Goal: Find specific page/section: Find specific page/section

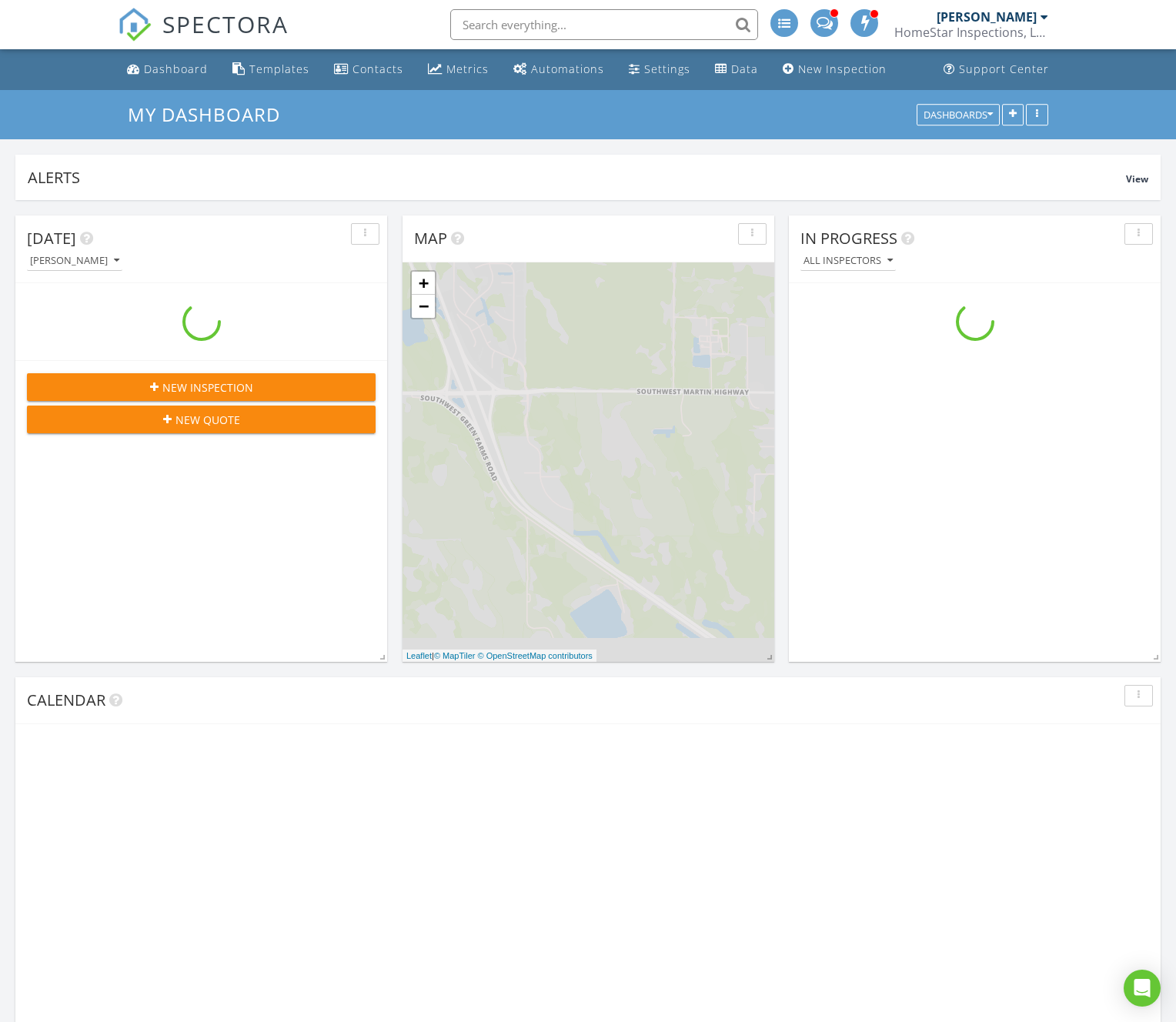
scroll to position [1401, 1177]
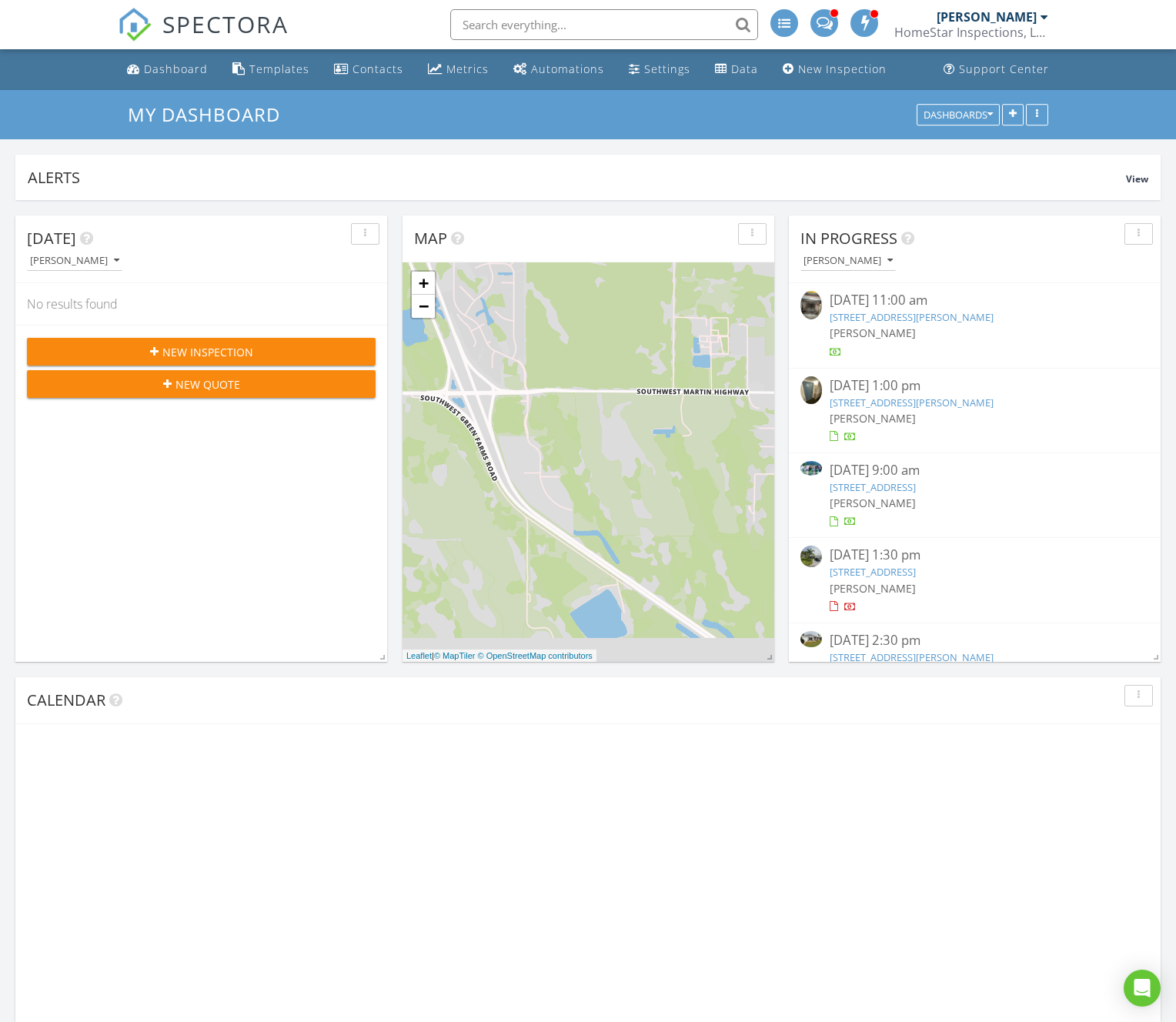
click at [579, 20] on input "text" at bounding box center [604, 24] width 308 height 31
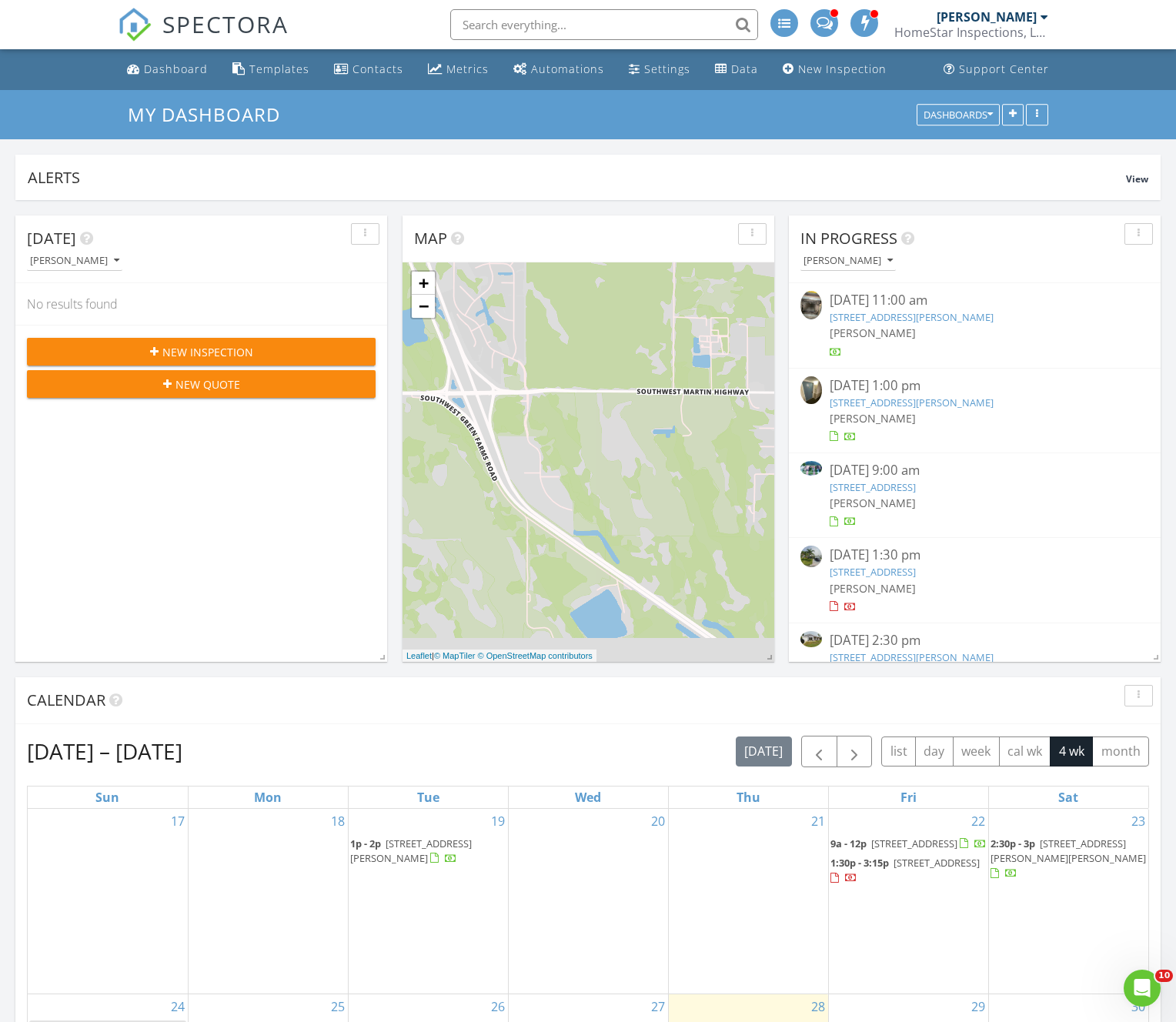
scroll to position [0, 0]
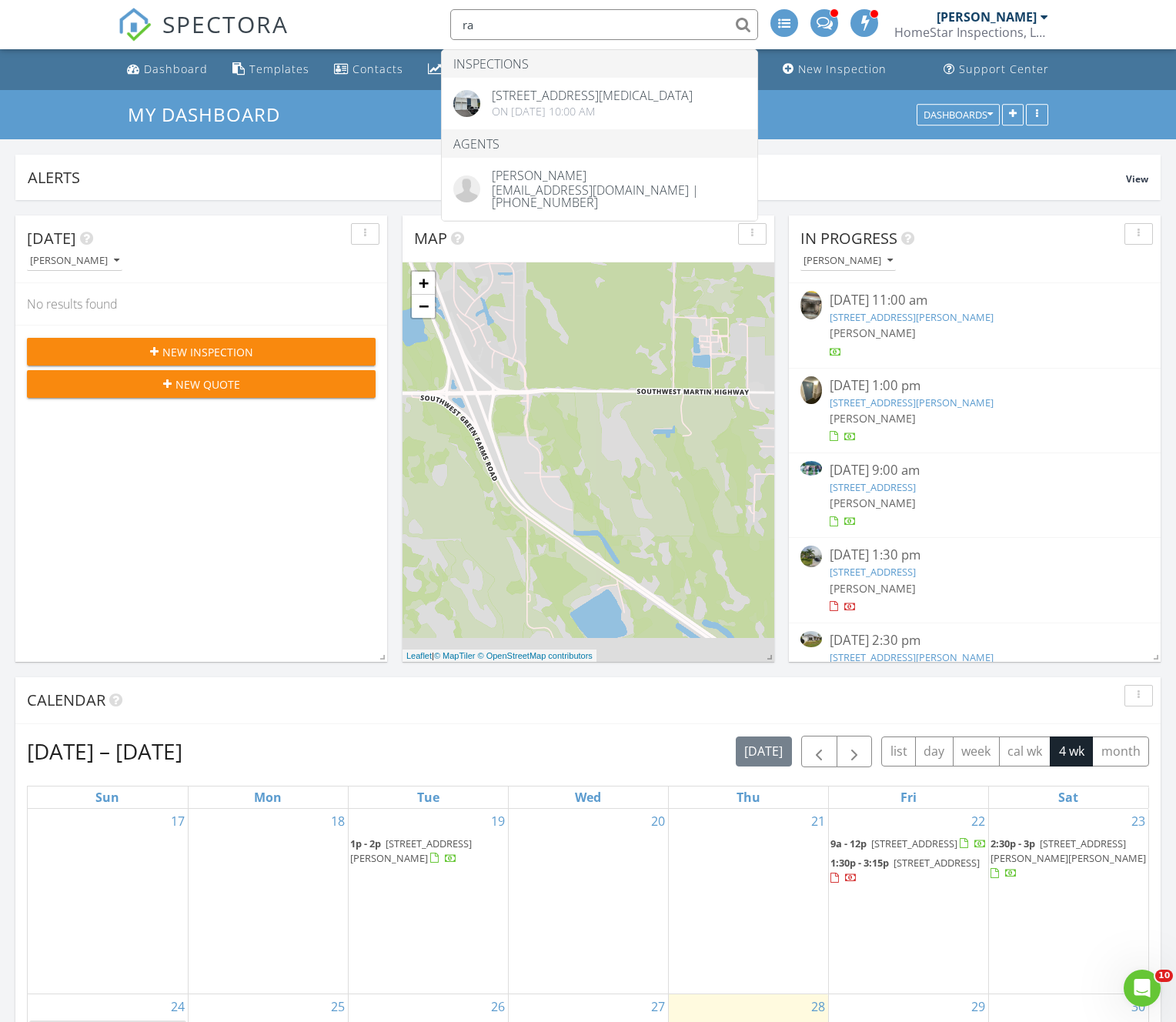
type input "r"
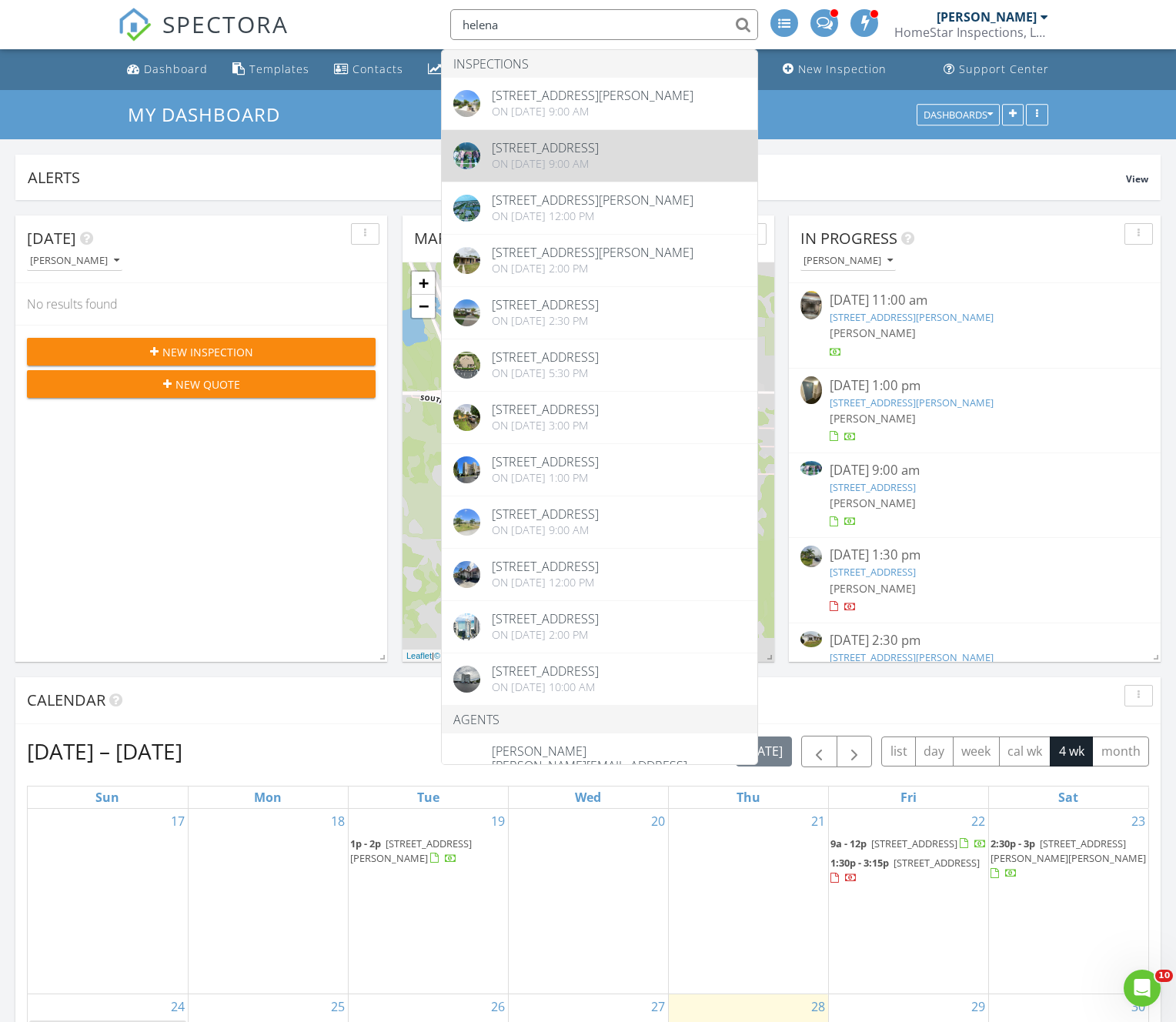
type input "helena"
